Goal: Transaction & Acquisition: Purchase product/service

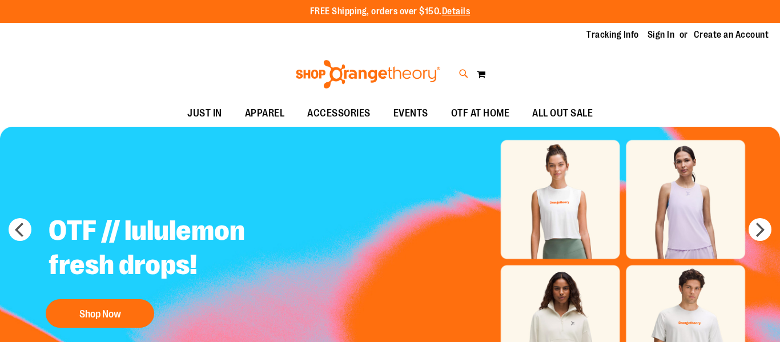
click at [464, 72] on icon at bounding box center [464, 73] width 10 height 13
click at [423, 61] on input "Search" at bounding box center [390, 65] width 617 height 38
type input "****"
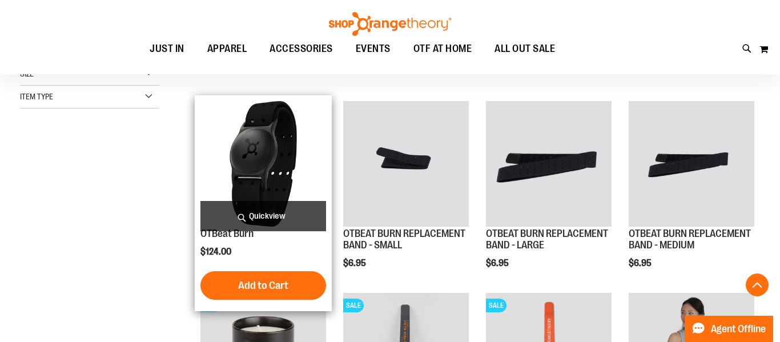
scroll to position [281, 0]
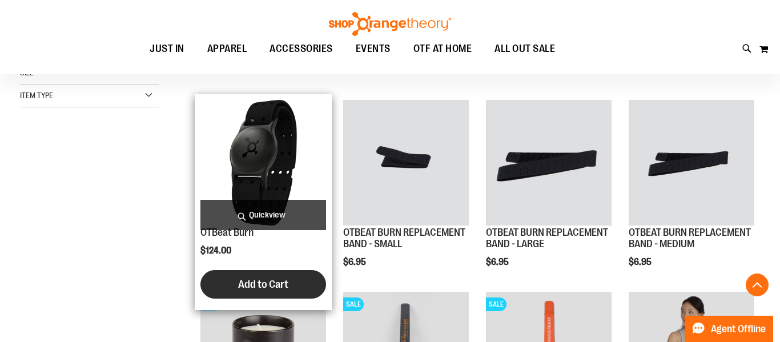
click at [260, 280] on span "Add to Cart" at bounding box center [263, 284] width 50 height 13
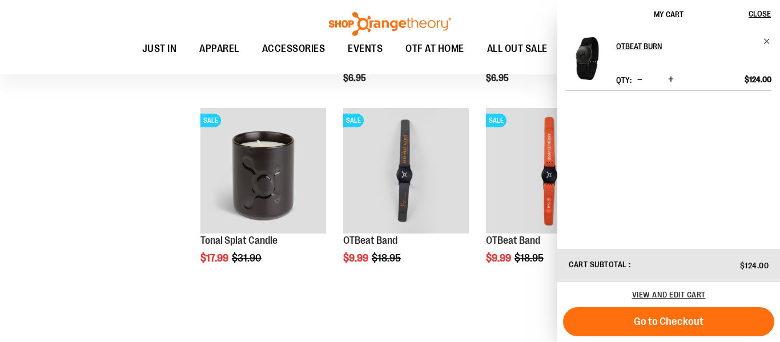
scroll to position [0, 0]
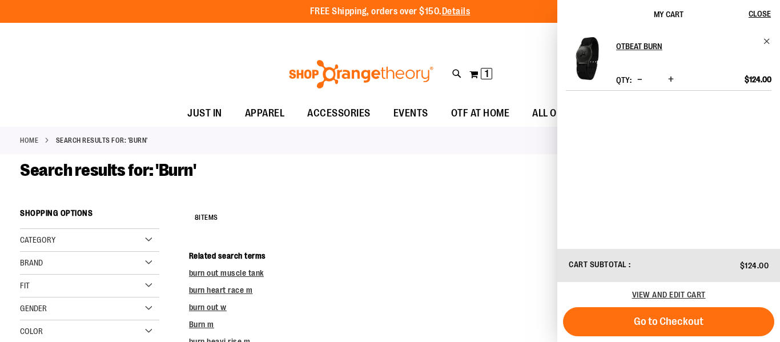
click at [769, 36] on div "OTBeat Burn Qty * Update $124.00" at bounding box center [669, 138] width 223 height 219
click at [767, 39] on span "Remove item" at bounding box center [767, 41] width 9 height 9
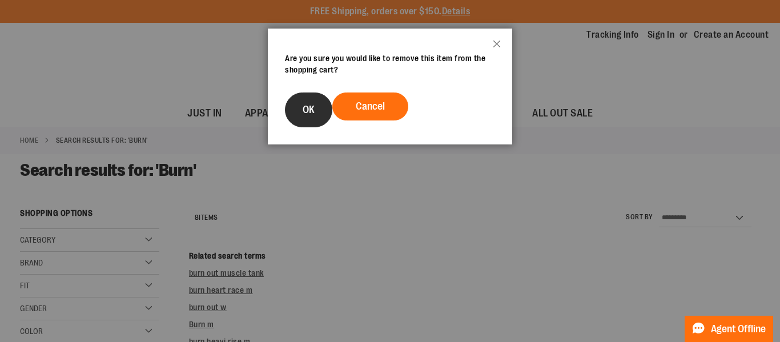
click at [311, 117] on button "OK" at bounding box center [308, 110] width 47 height 35
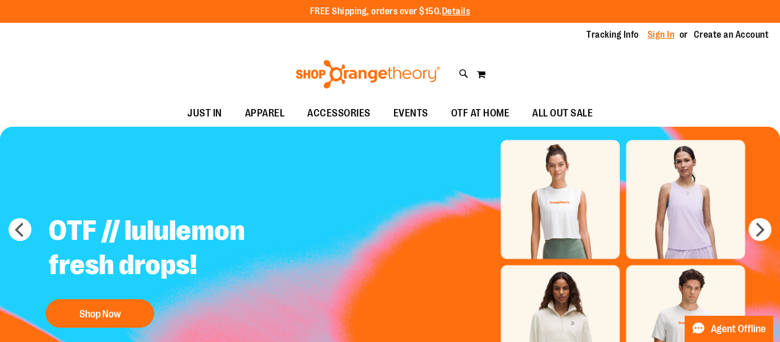
click at [665, 37] on link "Sign In" at bounding box center [661, 35] width 27 height 13
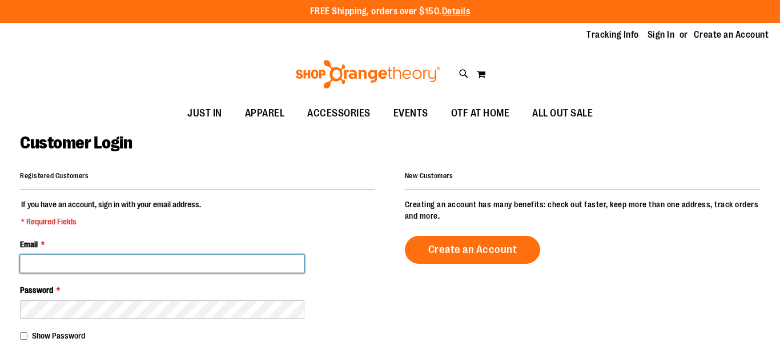
click at [96, 269] on input "Email *" at bounding box center [162, 264] width 284 height 18
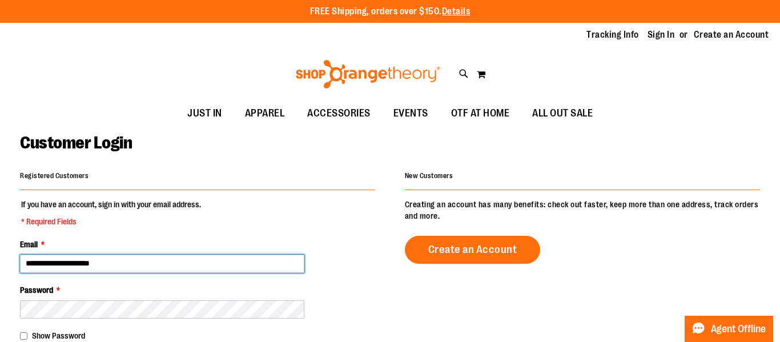
type input "**********"
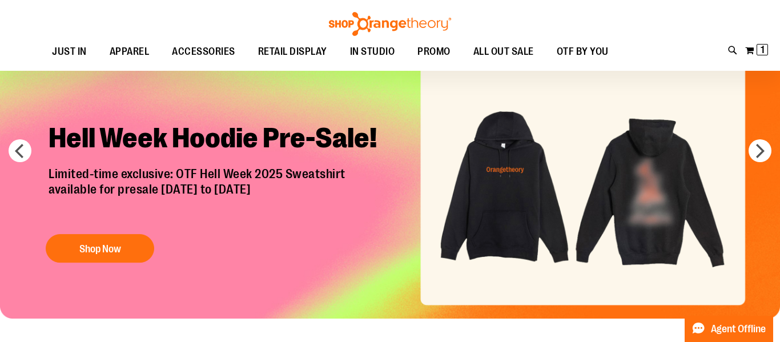
scroll to position [74, 0]
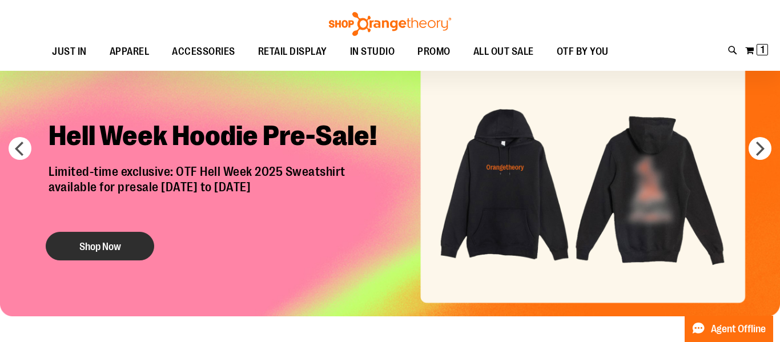
click at [115, 246] on button "Shop Now" at bounding box center [100, 246] width 109 height 29
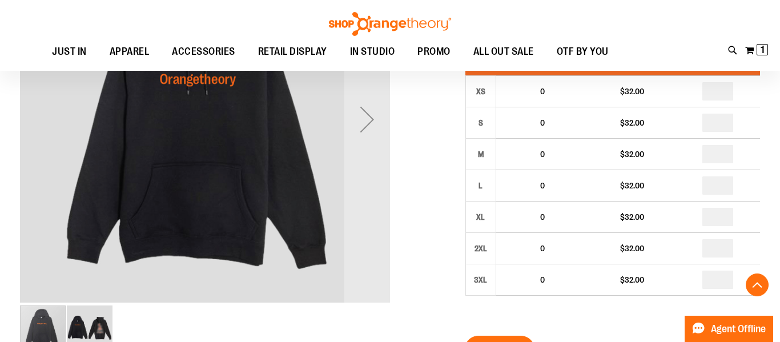
scroll to position [235, 0]
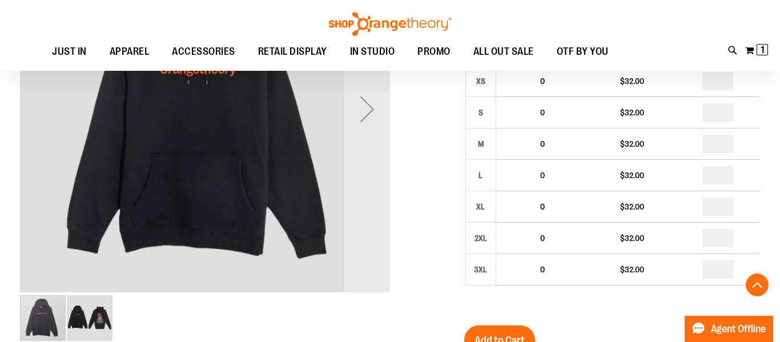
click at [105, 316] on img "image 2 of 2" at bounding box center [90, 318] width 46 height 46
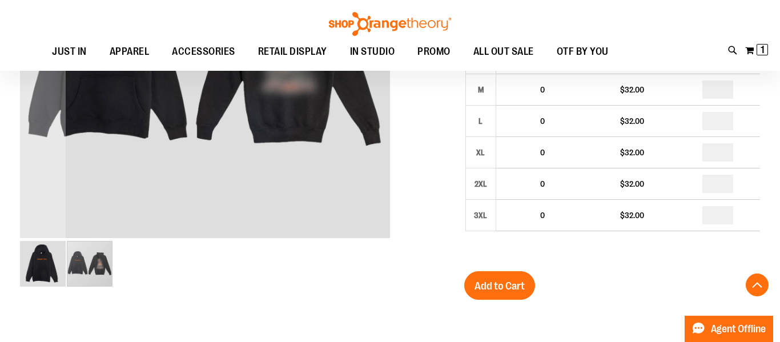
scroll to position [291, 0]
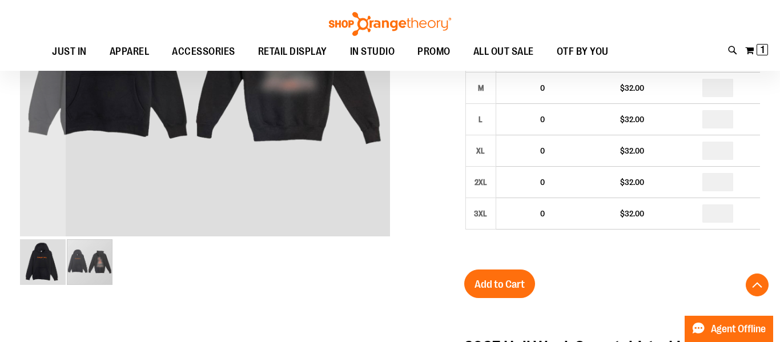
click at [27, 266] on img "image 1 of 2" at bounding box center [43, 262] width 46 height 46
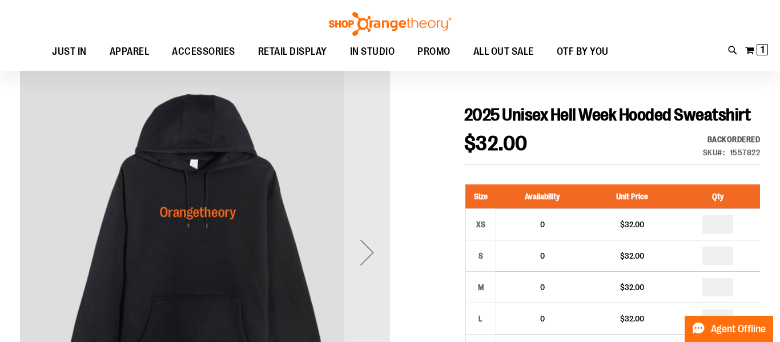
scroll to position [86, 0]
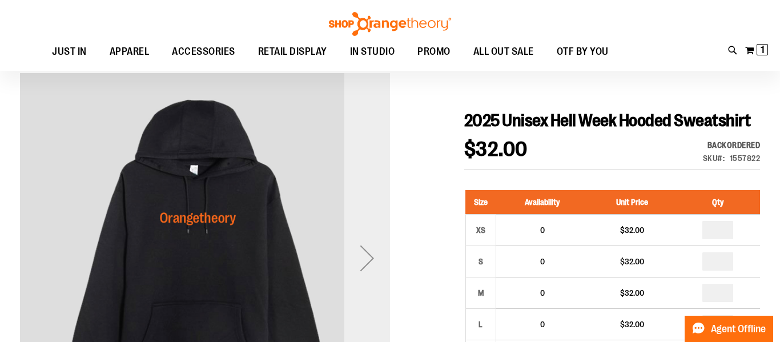
click at [364, 266] on div "Next" at bounding box center [367, 258] width 46 height 46
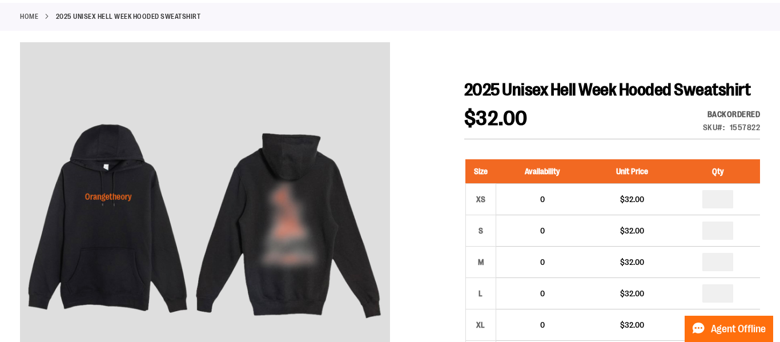
scroll to position [0, 0]
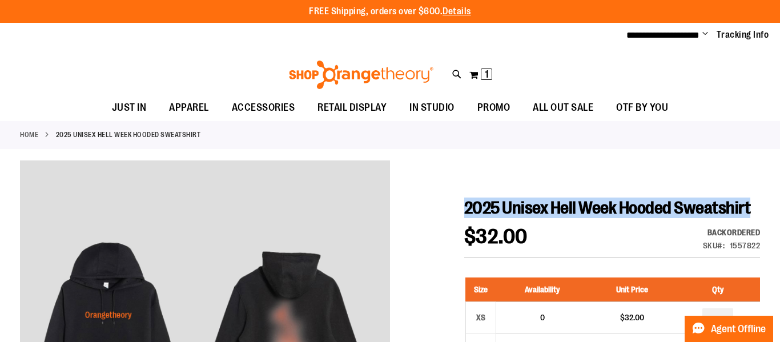
drag, startPoint x: 465, startPoint y: 207, endPoint x: 559, endPoint y: 227, distance: 96.5
click at [559, 218] on h1 "2025 Unisex Hell Week Hooded Sweatshirt" at bounding box center [612, 208] width 296 height 21
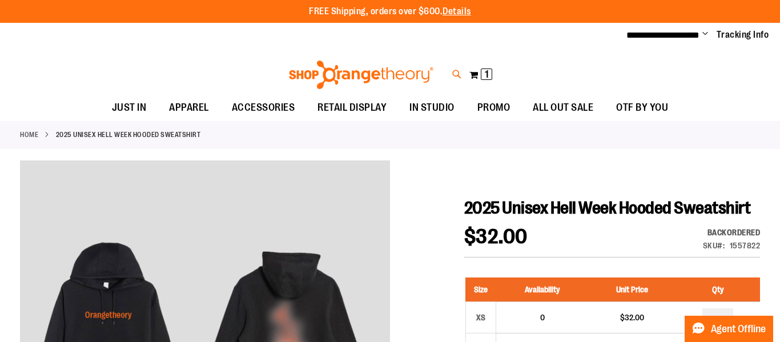
click at [452, 74] on icon at bounding box center [457, 74] width 10 height 13
click at [303, 79] on input "Search" at bounding box center [390, 65] width 617 height 38
type input "****"
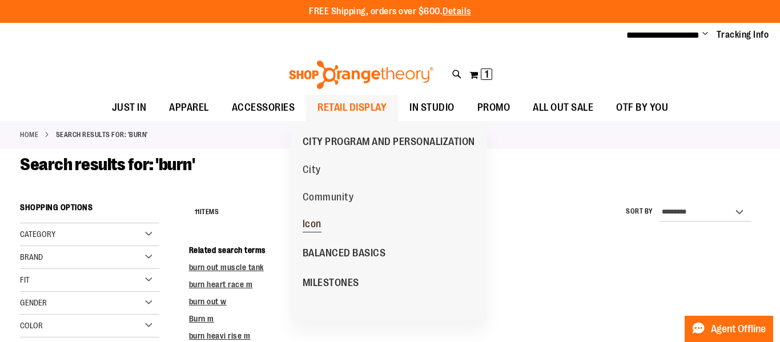
click at [313, 222] on span "Icon" at bounding box center [312, 225] width 19 height 14
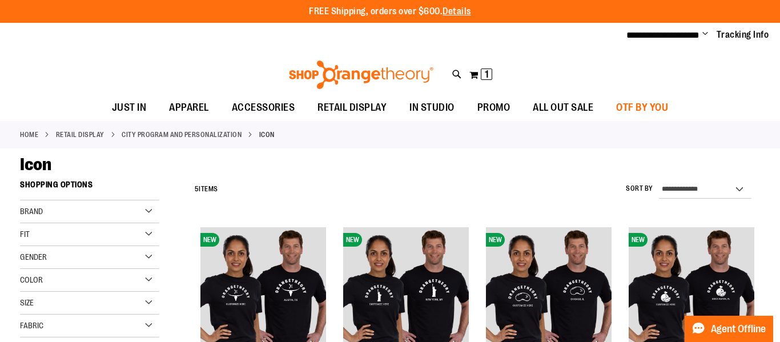
click at [668, 105] on span "OTF BY YOU" at bounding box center [642, 108] width 52 height 26
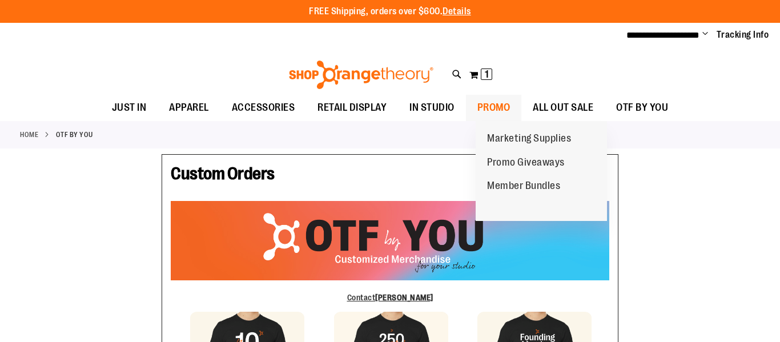
type input "****"
type input "******"
type input "**********"
click at [538, 151] on link "Promo Giveaways" at bounding box center [526, 163] width 101 height 24
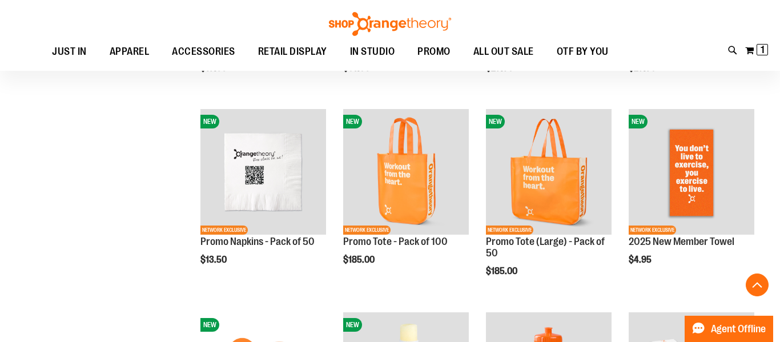
scroll to position [203, 0]
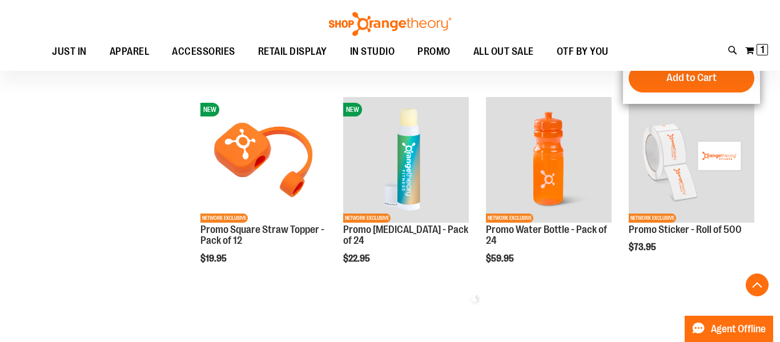
scroll to position [410, 0]
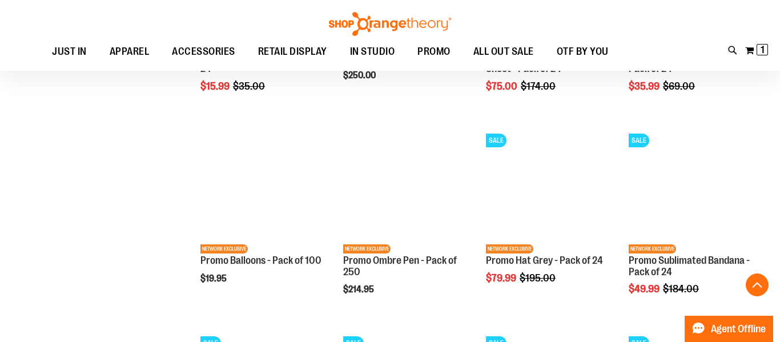
scroll to position [796, 0]
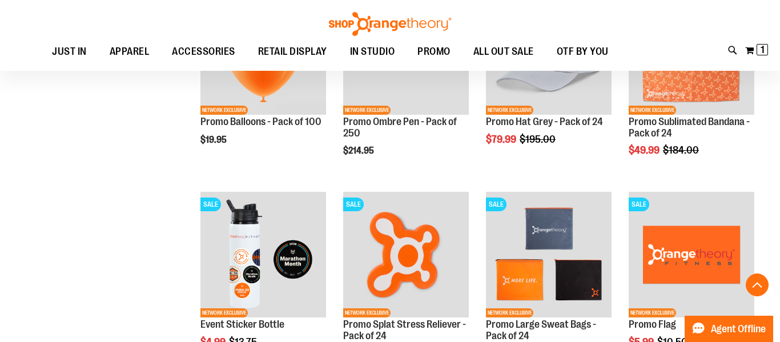
scroll to position [931, 0]
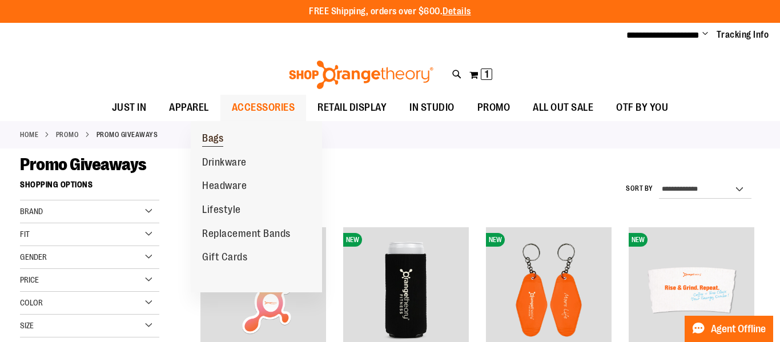
click at [214, 133] on span "Bags" at bounding box center [212, 140] width 21 height 14
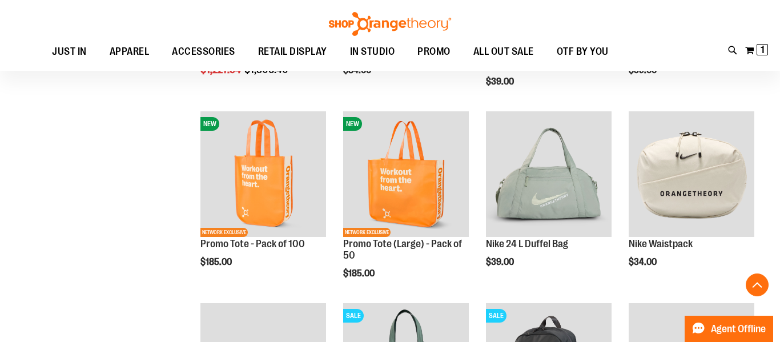
scroll to position [311, 0]
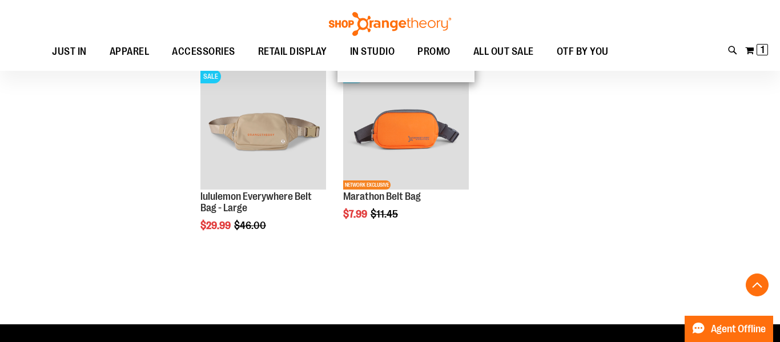
scroll to position [965, 0]
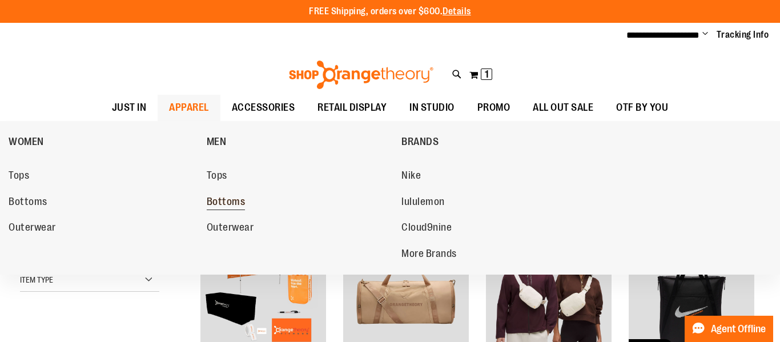
click at [238, 207] on span "Bottoms" at bounding box center [226, 203] width 39 height 14
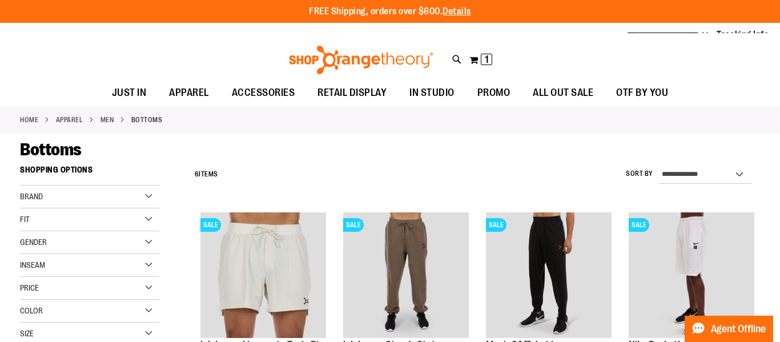
scroll to position [2, 0]
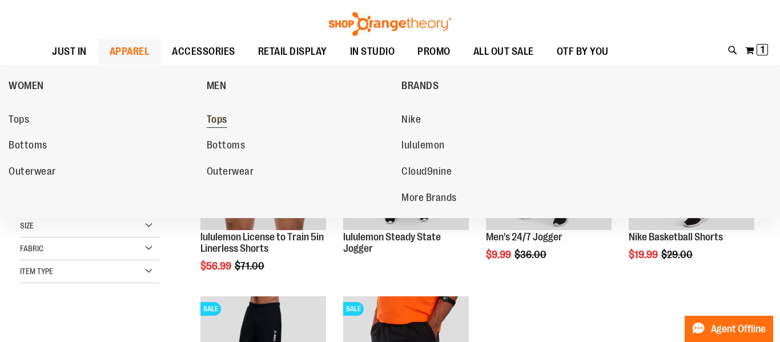
click at [219, 119] on span "Tops" at bounding box center [217, 121] width 21 height 14
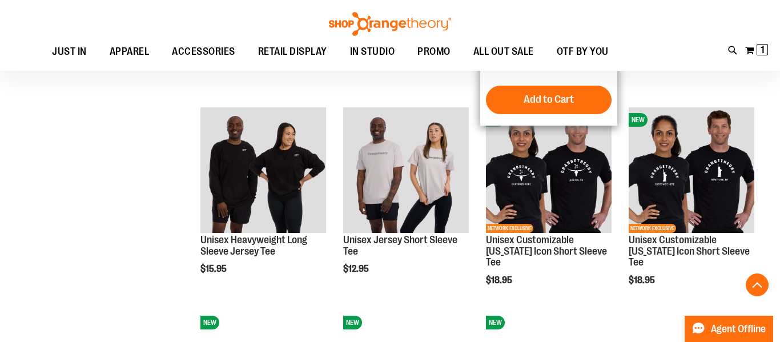
scroll to position [930, 0]
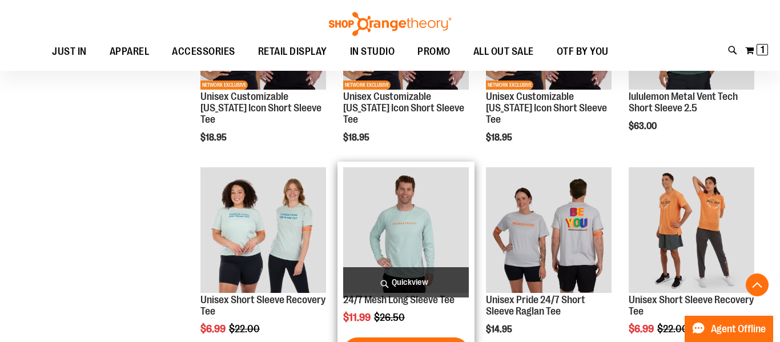
scroll to position [1281, 0]
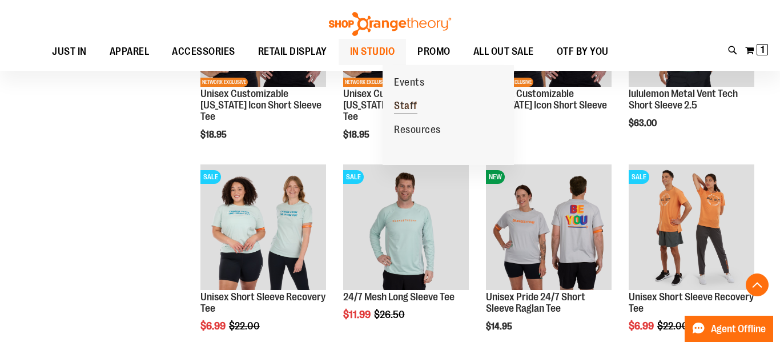
click at [402, 108] on span "Staff" at bounding box center [405, 107] width 23 height 14
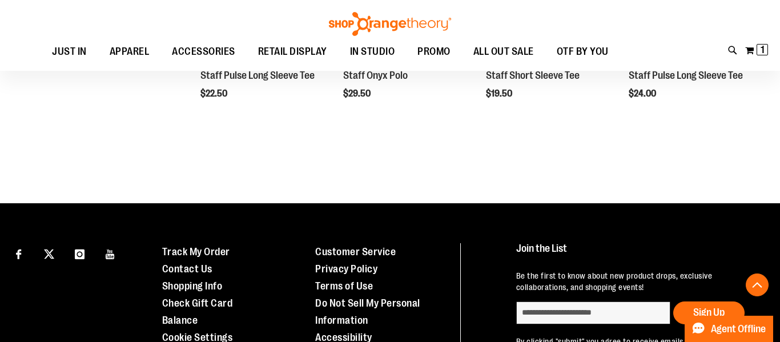
scroll to position [669, 0]
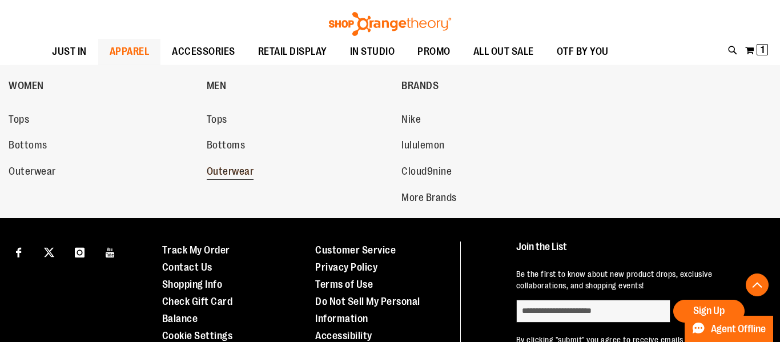
click at [215, 170] on span "Outerwear" at bounding box center [230, 173] width 47 height 14
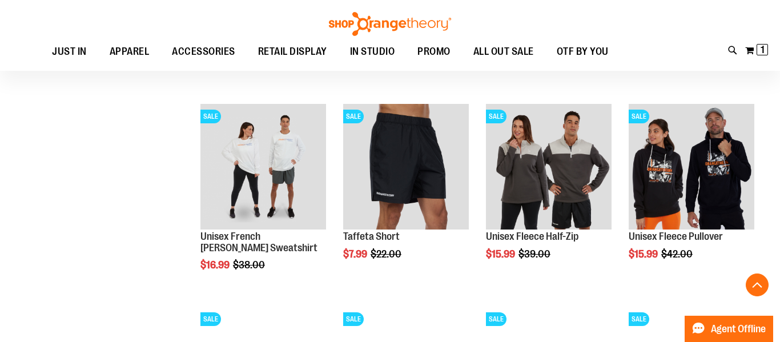
scroll to position [817, 0]
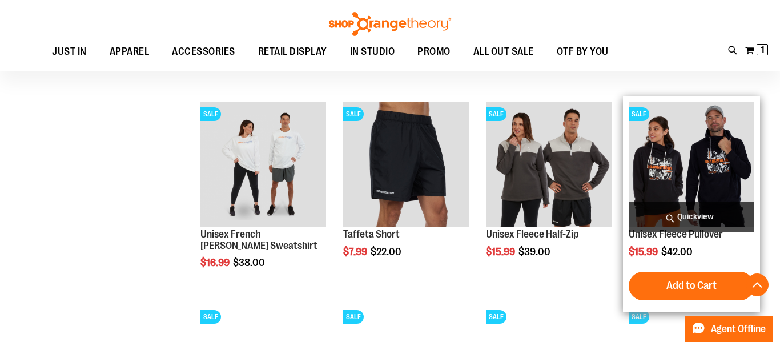
click at [700, 178] on img "product" at bounding box center [692, 165] width 126 height 126
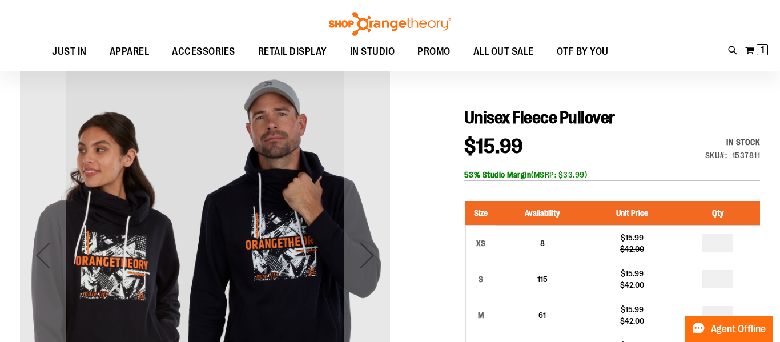
scroll to position [98, 0]
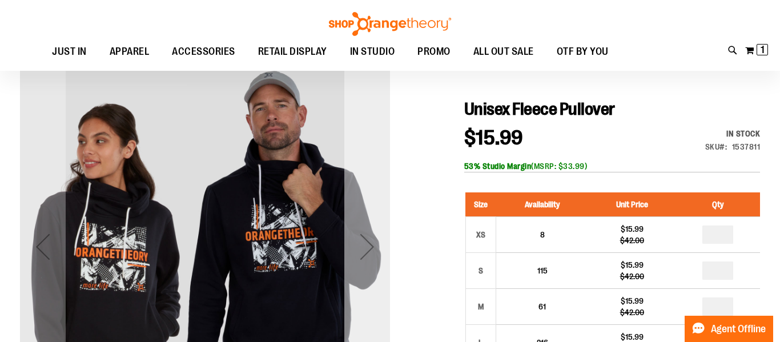
click at [370, 251] on div "Next" at bounding box center [367, 247] width 46 height 46
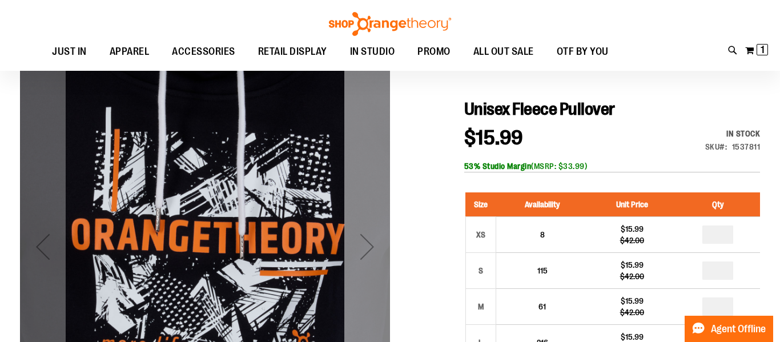
click at [370, 251] on div "Next" at bounding box center [367, 247] width 46 height 46
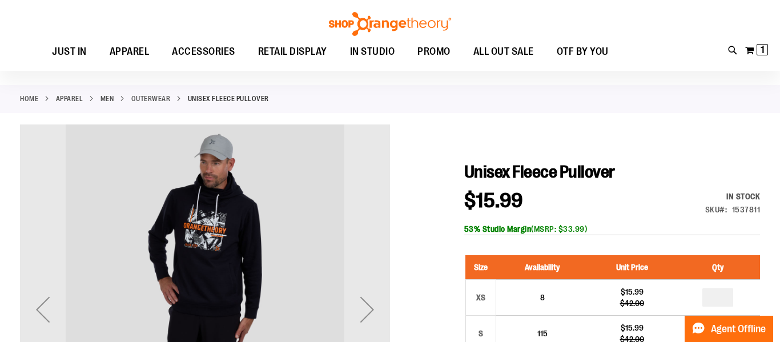
scroll to position [31, 0]
